Goal: Transaction & Acquisition: Download file/media

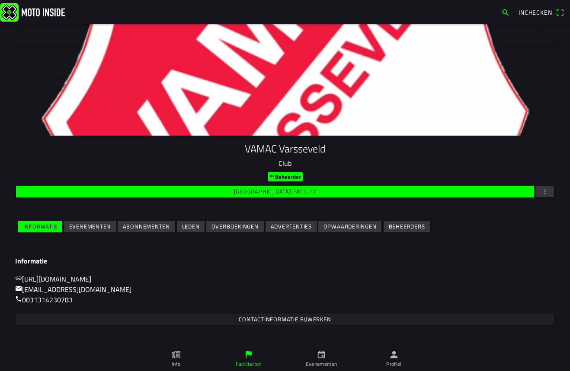
click at [0, 0] on slot "Evenementen" at bounding box center [0, 0] width 0 height 0
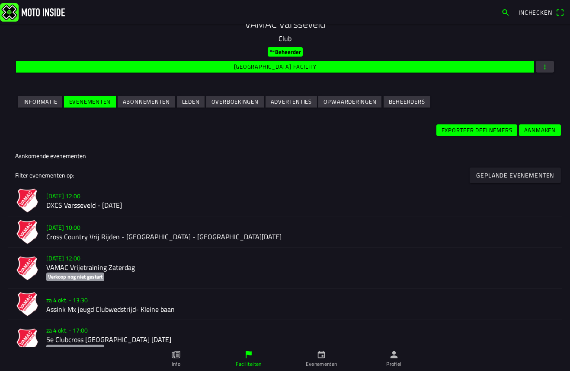
scroll to position [130, 0]
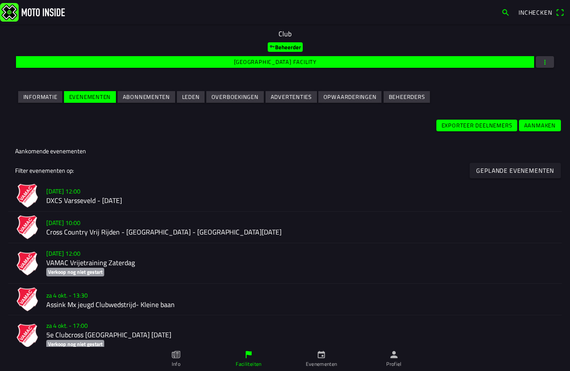
click at [127, 201] on h2 "DXCS Varsseveld - [DATE]" at bounding box center [300, 201] width 508 height 8
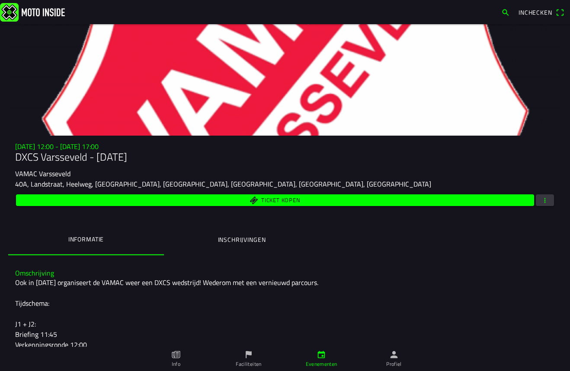
click at [547, 201] on button "button" at bounding box center [545, 201] width 18 height 12
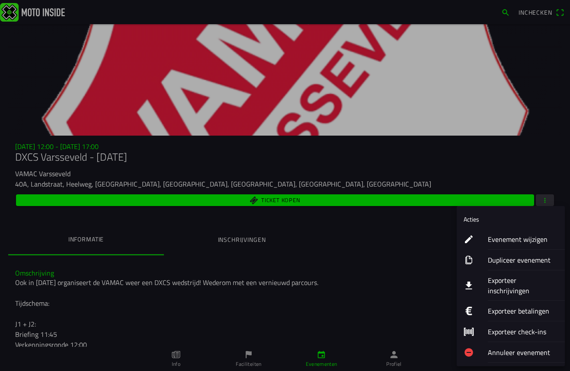
click at [503, 257] on ion-label "Dupliceer evenement" at bounding box center [523, 260] width 70 height 10
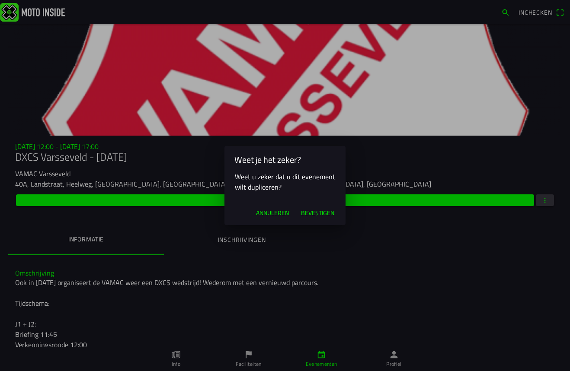
click at [272, 210] on span "Annuleren" at bounding box center [272, 213] width 33 height 9
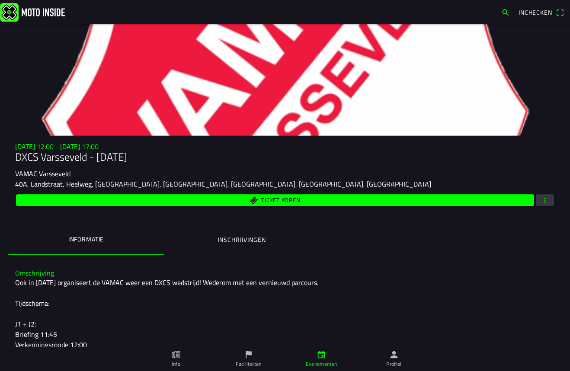
click at [545, 198] on span "button" at bounding box center [545, 201] width 8 height 12
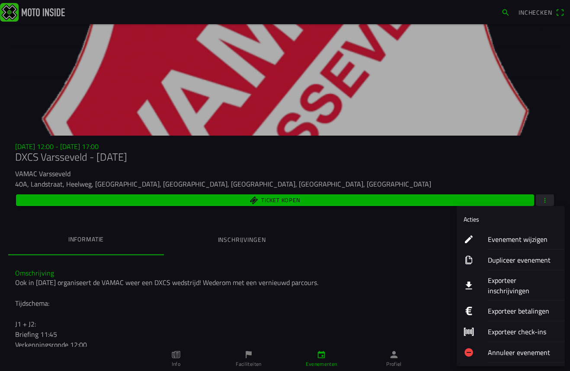
click at [514, 280] on ion-label "Exporteer inschrijvingen" at bounding box center [523, 285] width 70 height 21
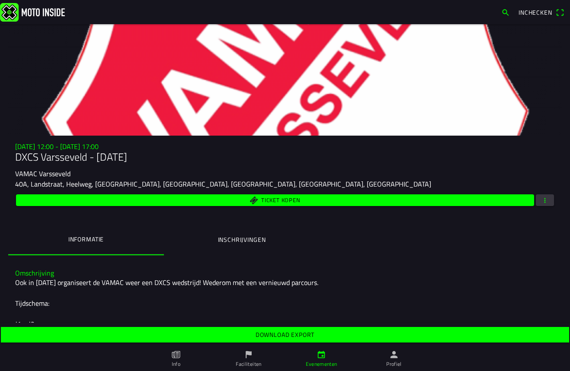
click at [0, 0] on slot "Download export" at bounding box center [0, 0] width 0 height 0
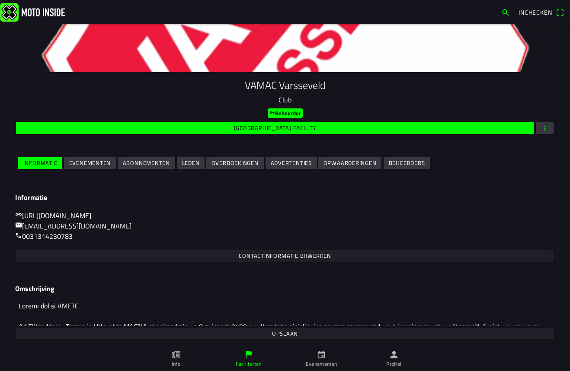
scroll to position [65, 0]
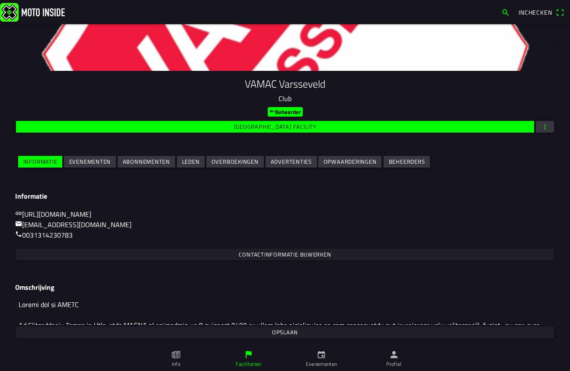
click at [0, 0] on slot "Evenementen" at bounding box center [0, 0] width 0 height 0
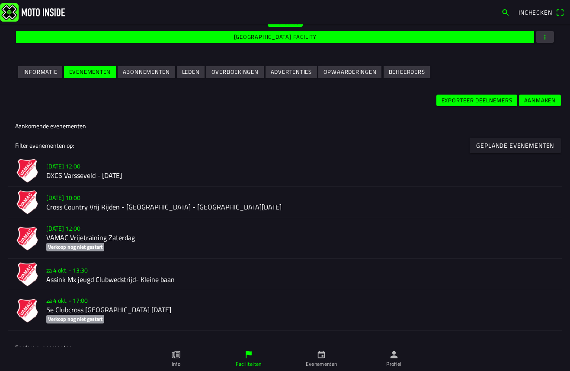
scroll to position [173, 0]
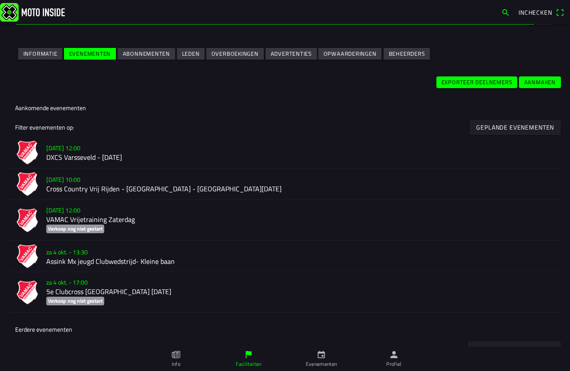
click at [72, 185] on h2 "Cross Country Vrij Rijden - [GEOGRAPHIC_DATA] - [GEOGRAPHIC_DATA][DATE]" at bounding box center [300, 189] width 508 height 8
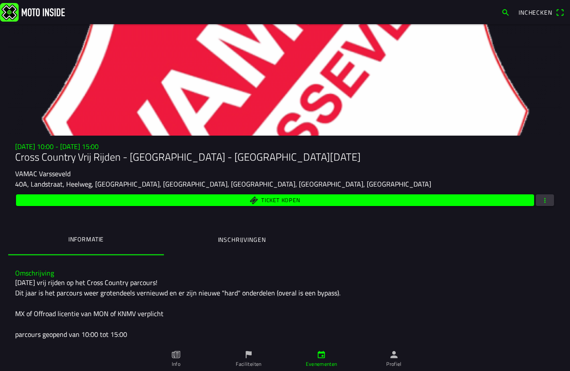
click at [546, 198] on button "button" at bounding box center [545, 201] width 18 height 12
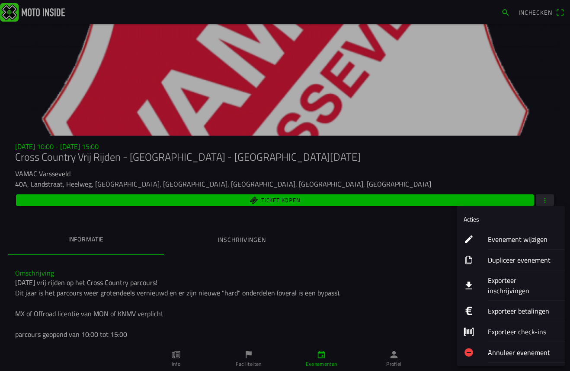
click at [529, 281] on ion-label "Exporteer inschrijvingen" at bounding box center [523, 285] width 70 height 21
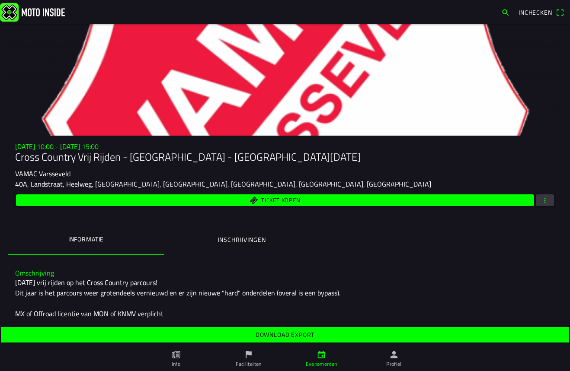
click at [0, 0] on slot "Download export" at bounding box center [0, 0] width 0 height 0
